Goal: Task Accomplishment & Management: Manage account settings

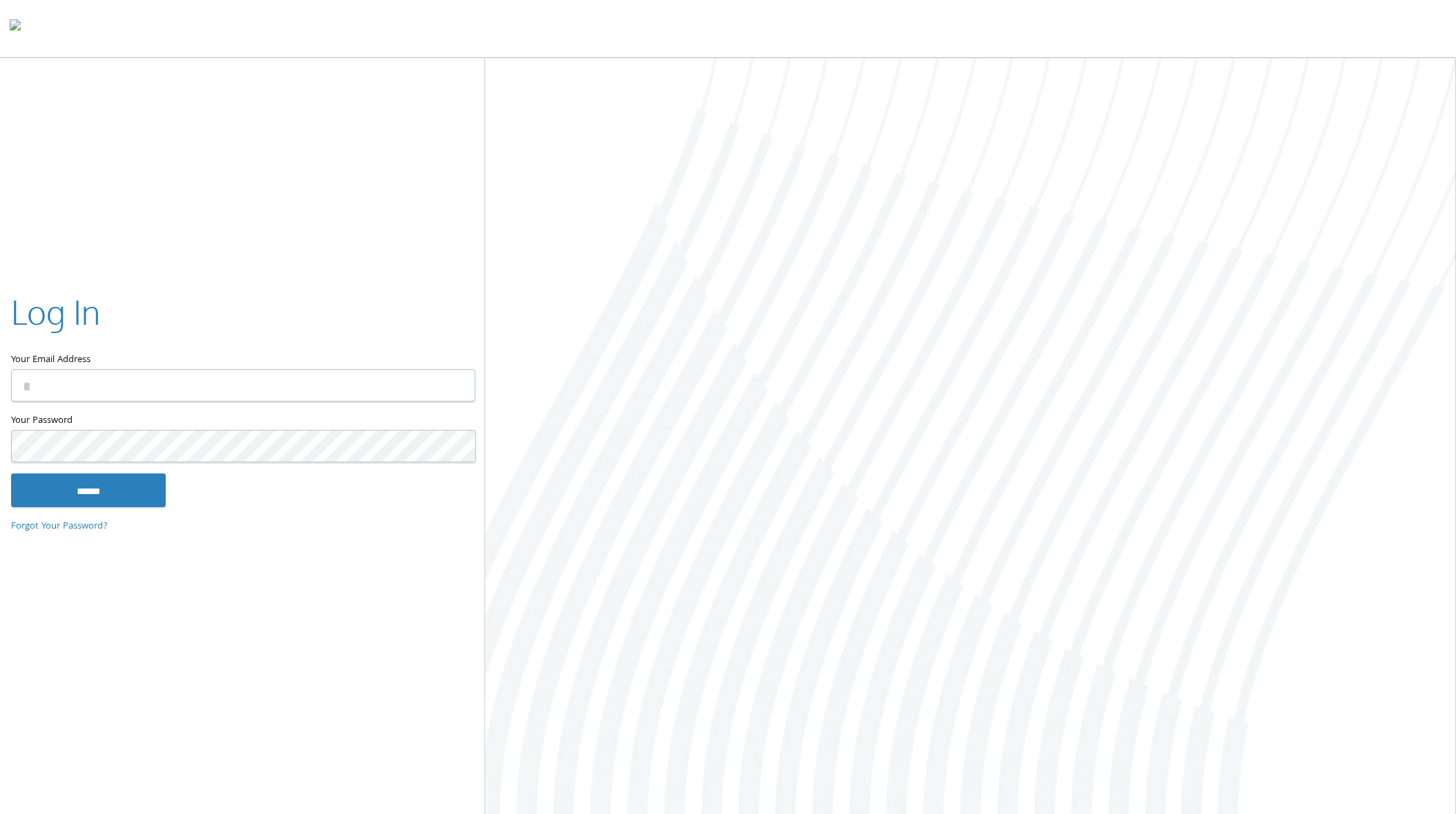
type input "**********"
click at [98, 497] on input "******" at bounding box center [88, 491] width 155 height 33
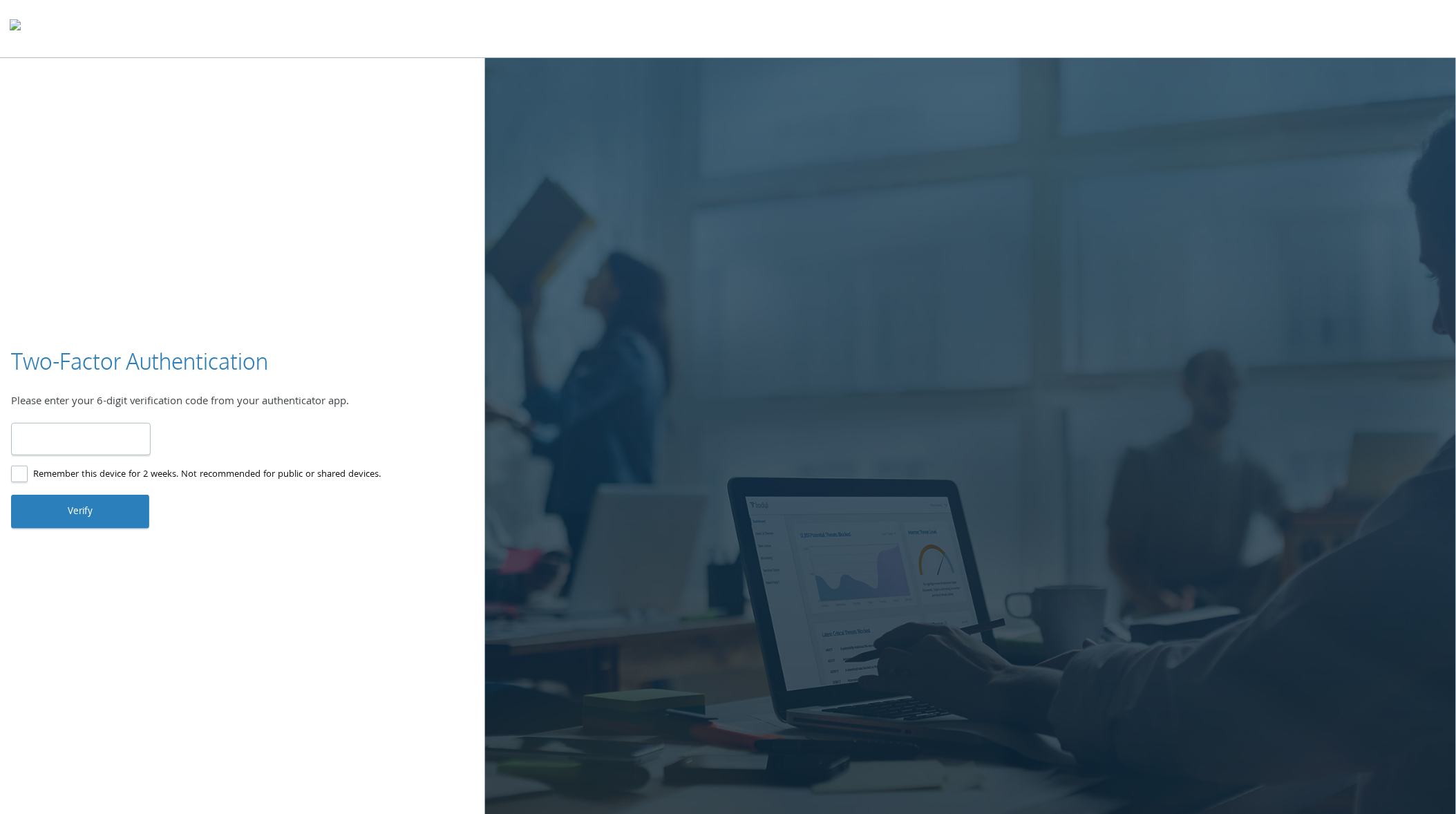
type input "******"
click at [115, 505] on button "Verify" at bounding box center [80, 511] width 138 height 33
